Goal: Find specific page/section: Find specific page/section

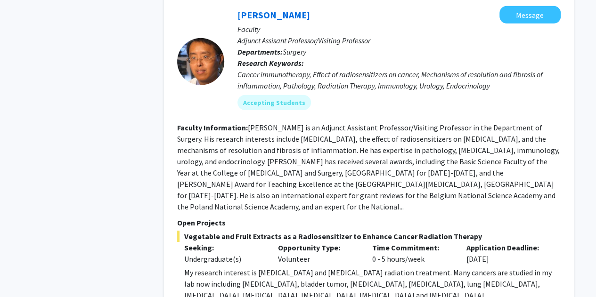
scroll to position [1399, 0]
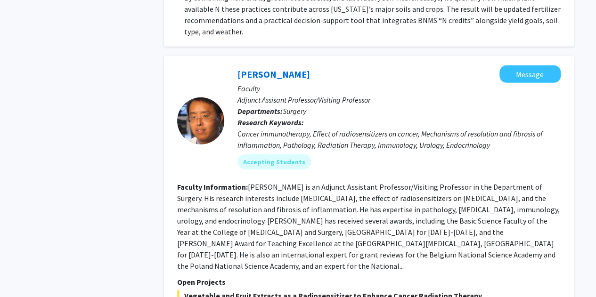
click at [273, 83] on p "Faculty" at bounding box center [398, 88] width 323 height 11
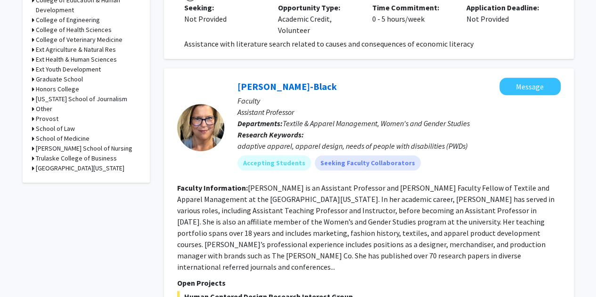
scroll to position [433, 0]
click at [278, 81] on link "[PERSON_NAME]-Black" at bounding box center [286, 87] width 99 height 12
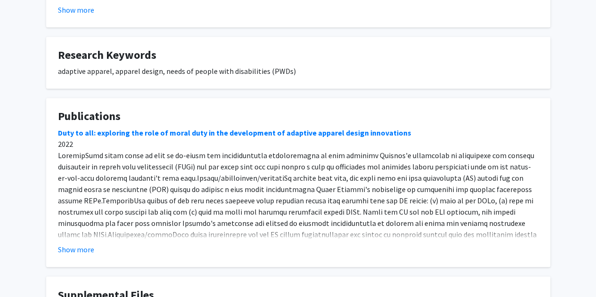
scroll to position [627, 0]
